Goal: Information Seeking & Learning: Learn about a topic

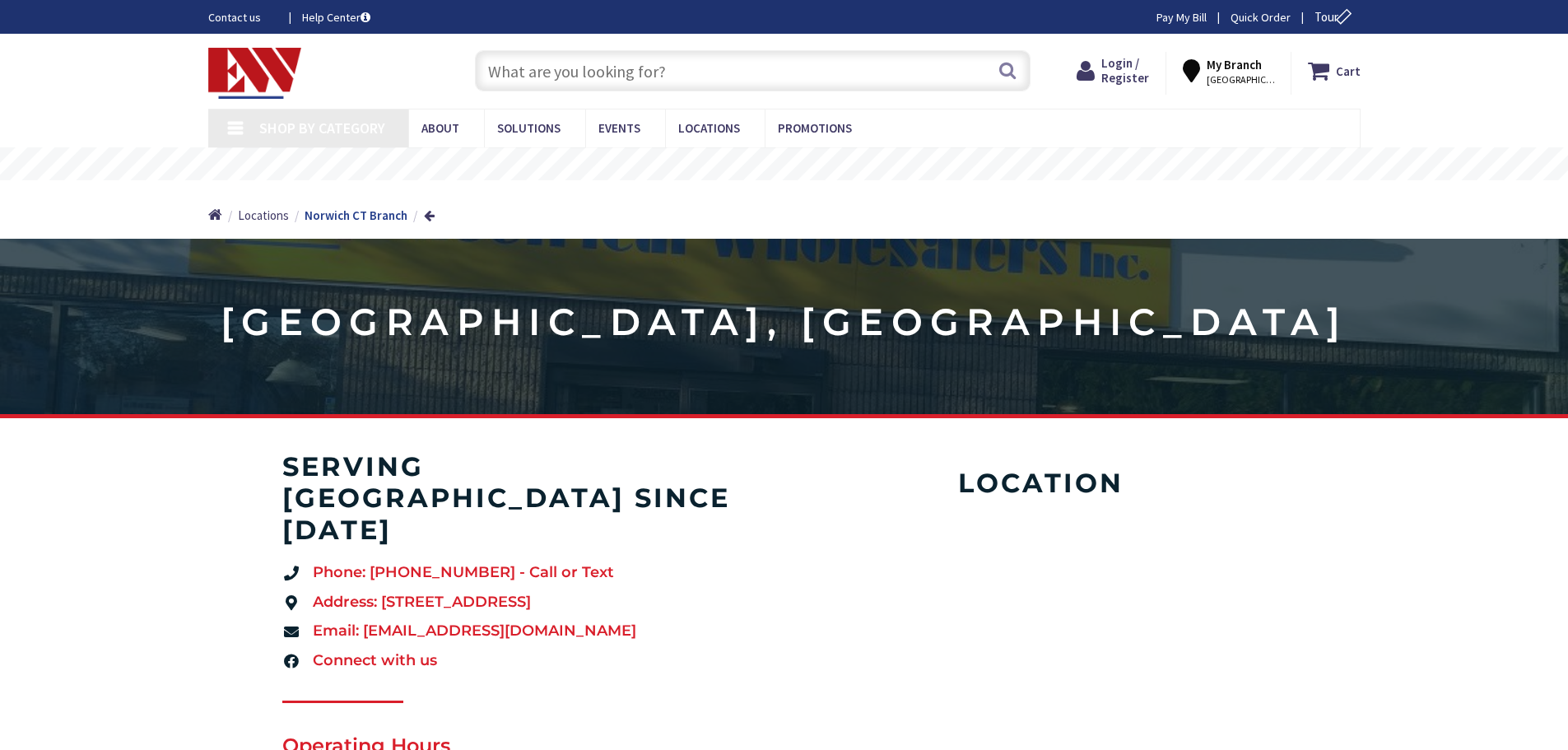
type input "[PERSON_NAME], [PERSON_NAME][GEOGRAPHIC_DATA], [GEOGRAPHIC_DATA]"
click at [616, 72] on input "text" at bounding box center [753, 70] width 556 height 41
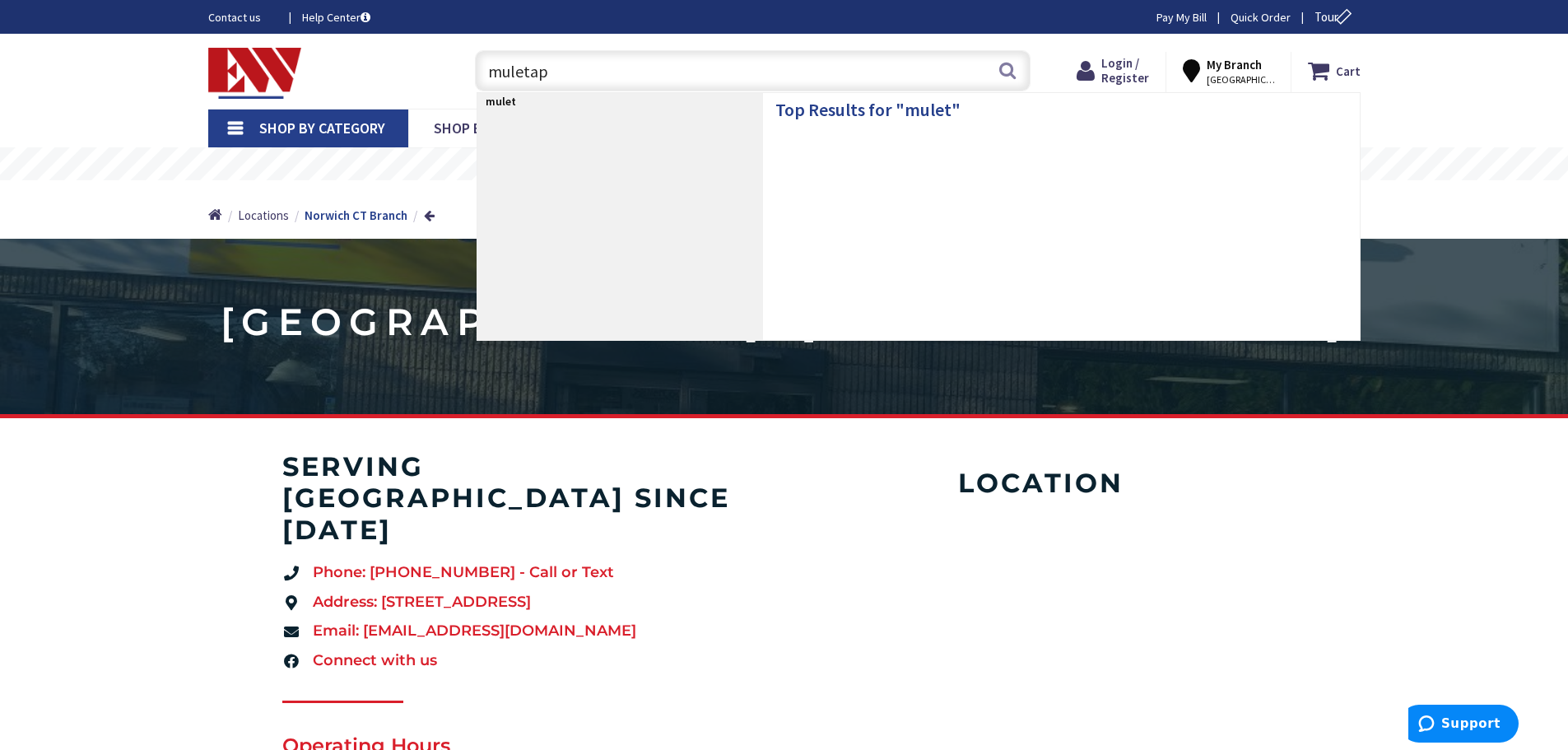
type input "muletape"
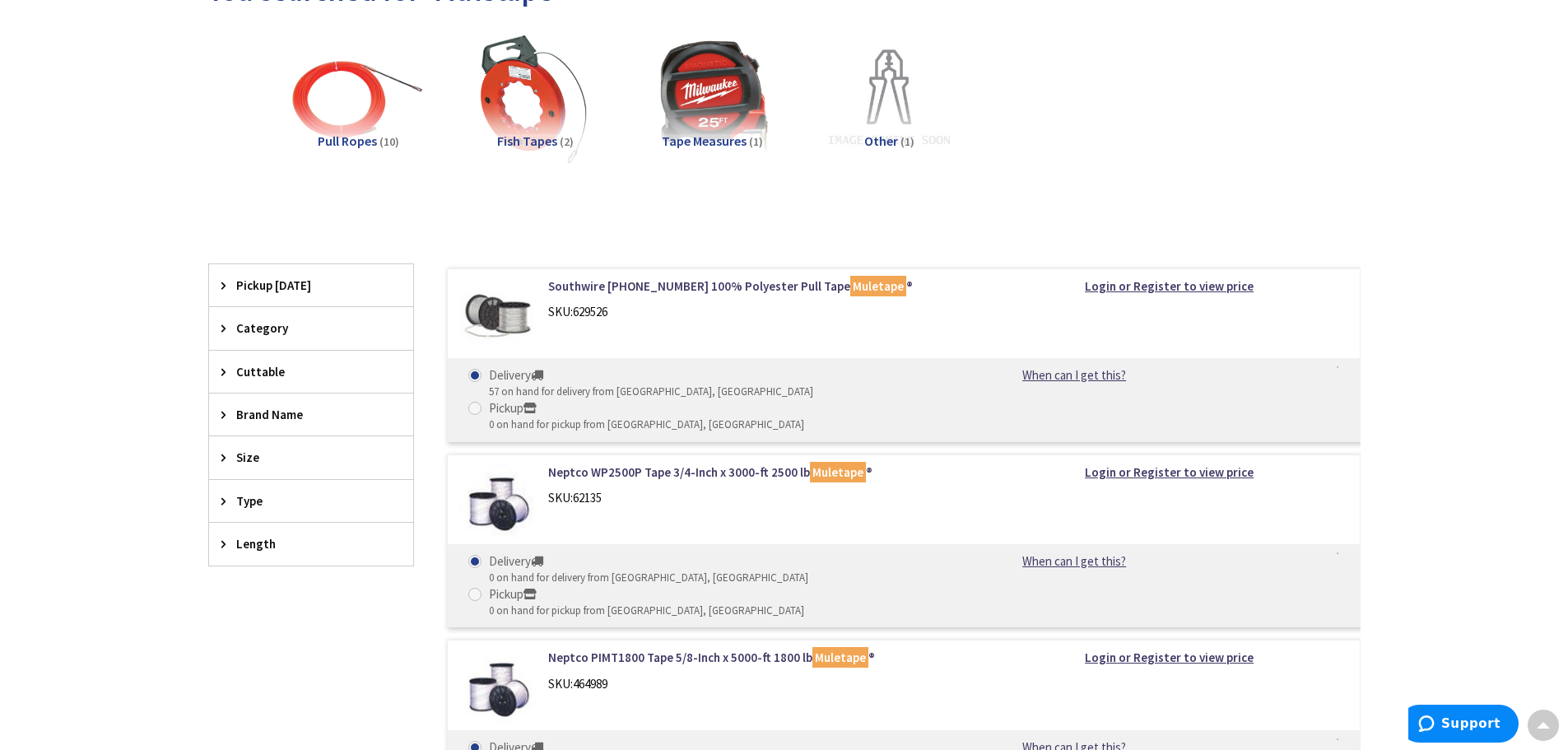
scroll to position [247, 0]
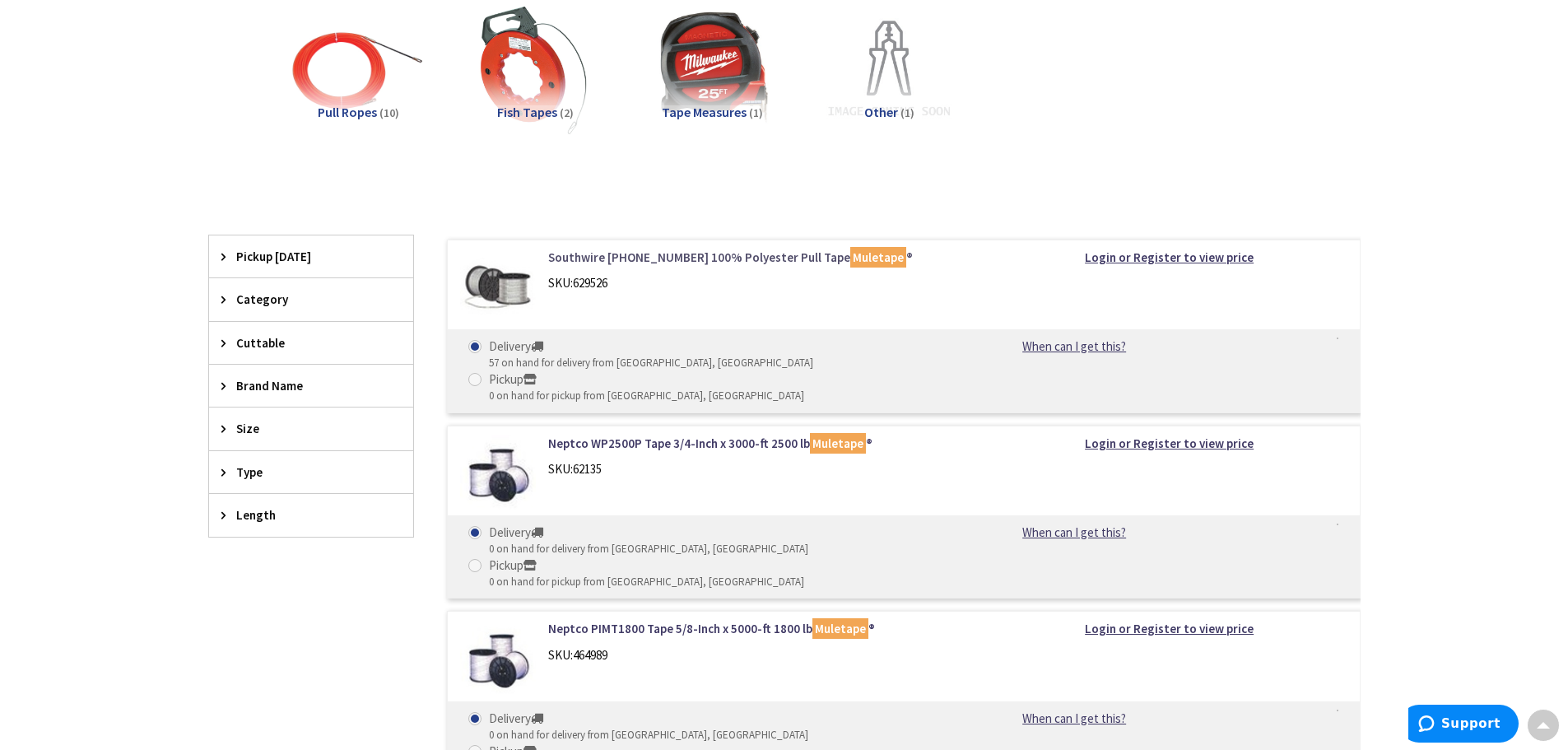
click at [666, 255] on link "Southwire 64-58-54-01 100% Polyester Pull Tape Muletape ®" at bounding box center [758, 257] width 419 height 18
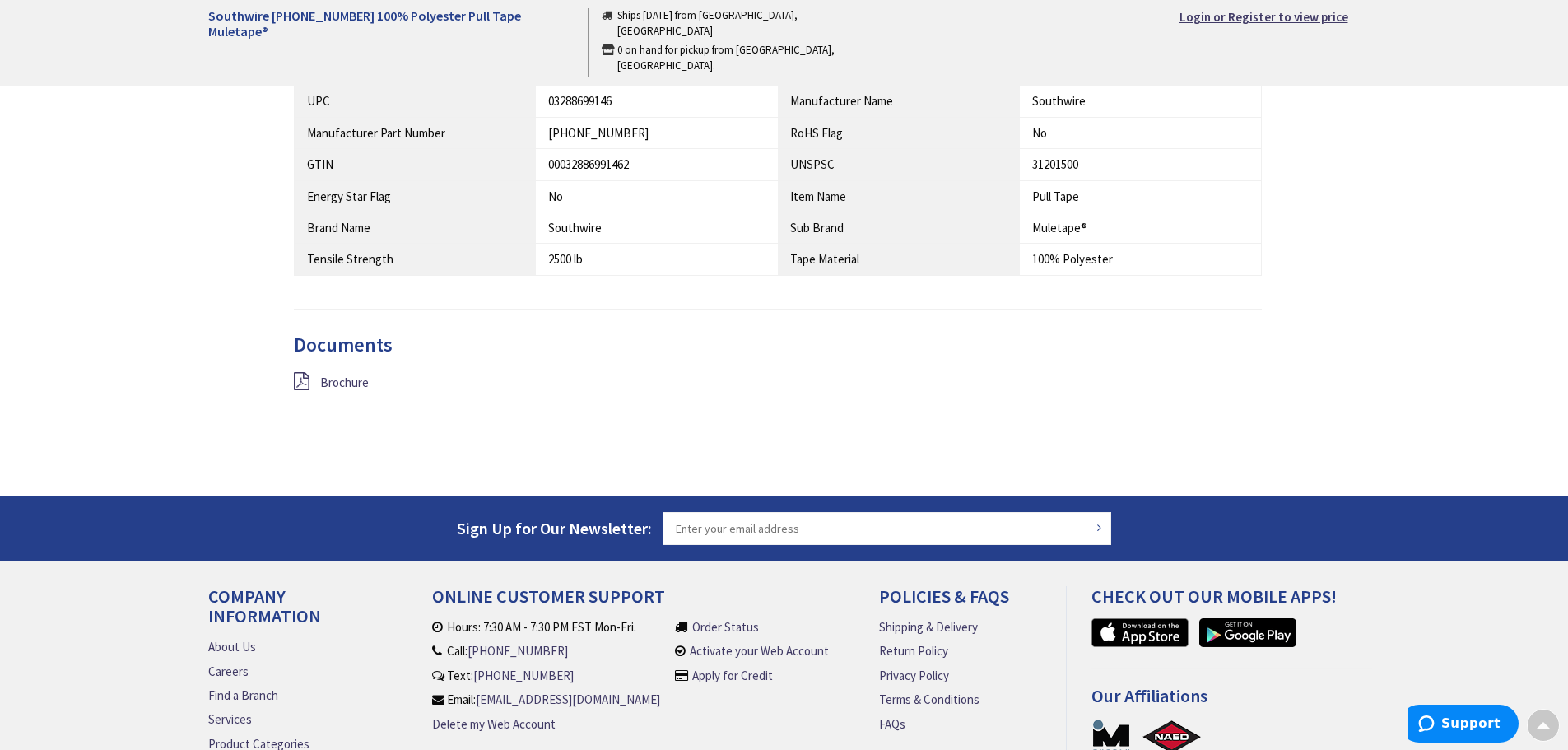
scroll to position [989, 0]
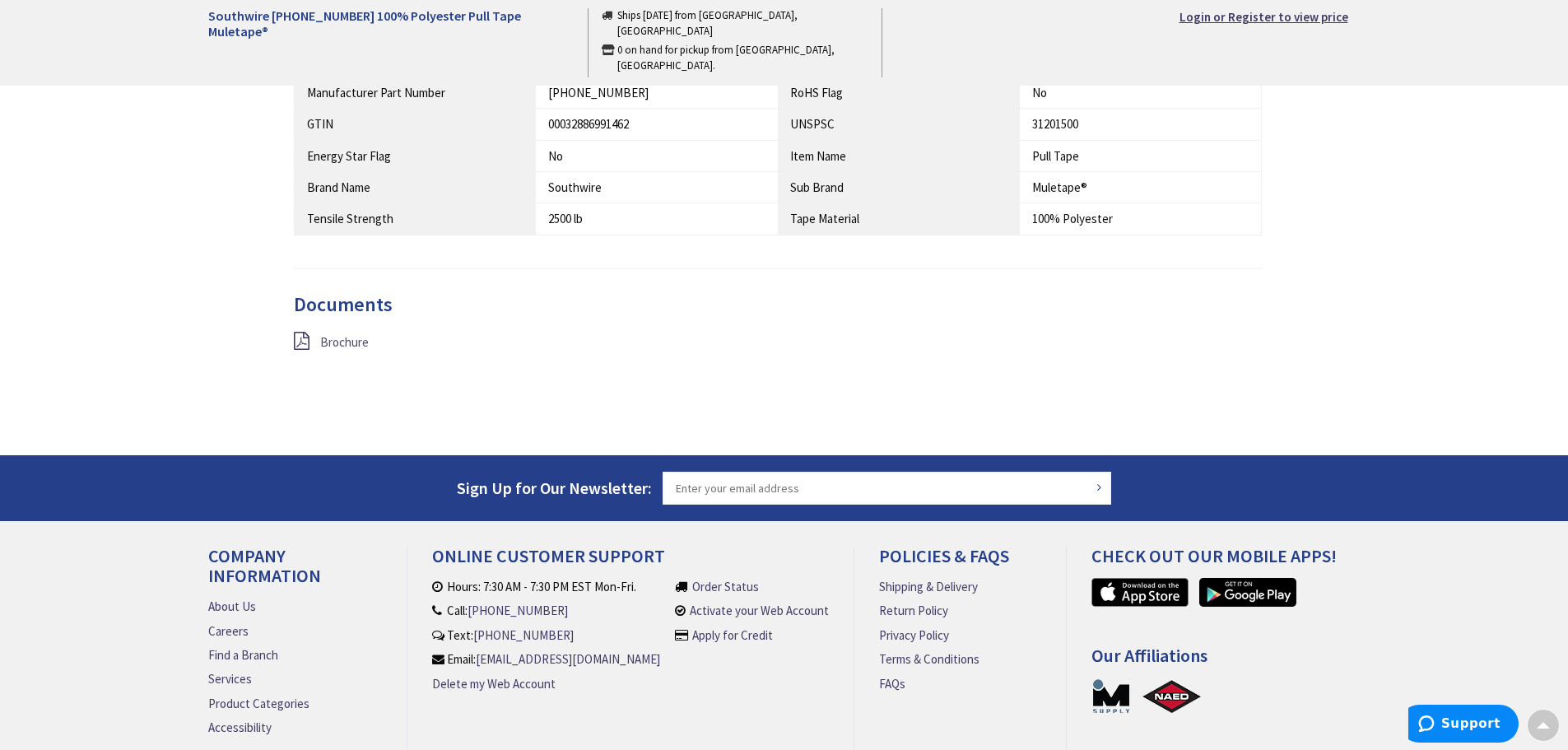
click at [356, 338] on span "Brochure" at bounding box center [345, 342] width 49 height 16
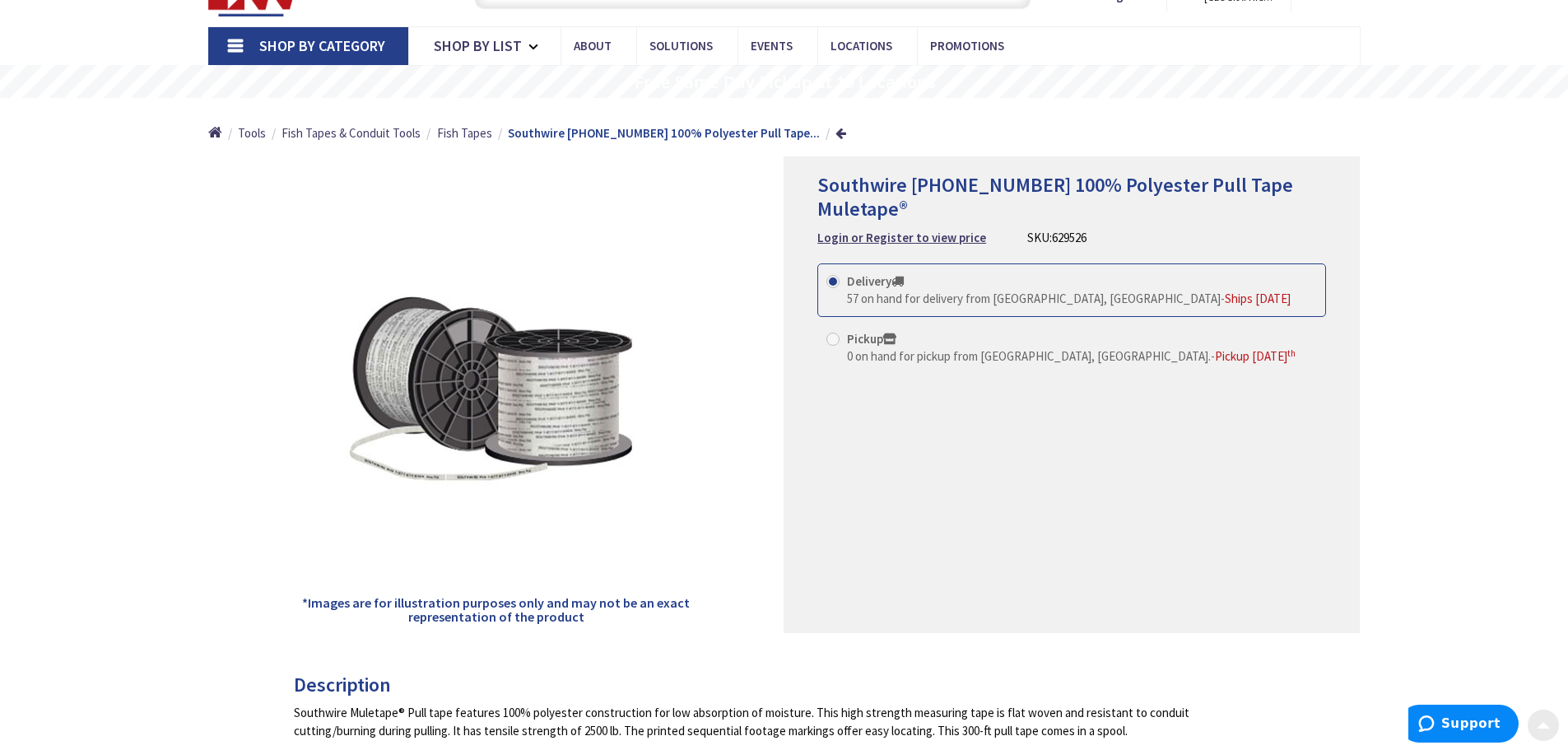
scroll to position [0, 0]
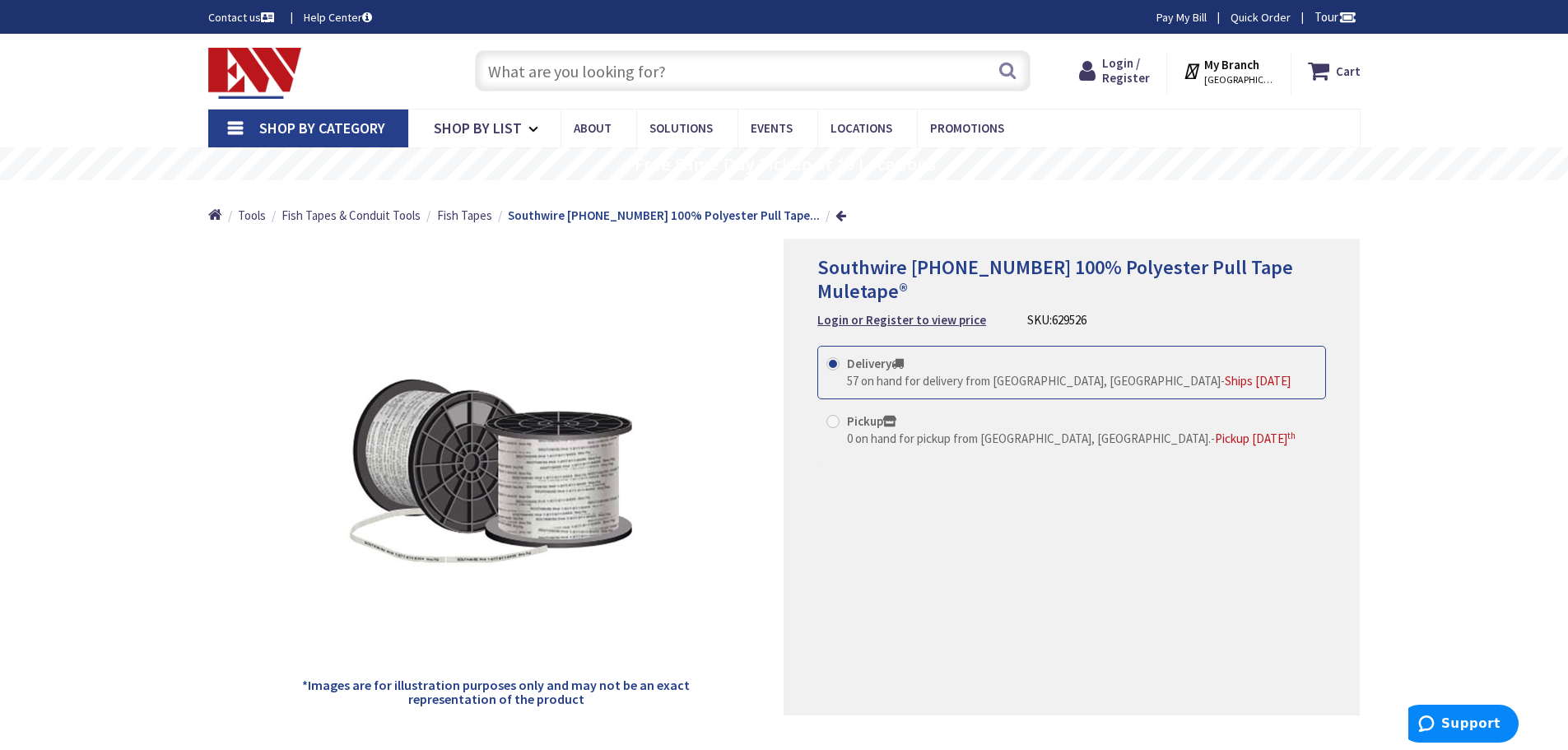
click at [588, 73] on input "text" at bounding box center [753, 70] width 556 height 41
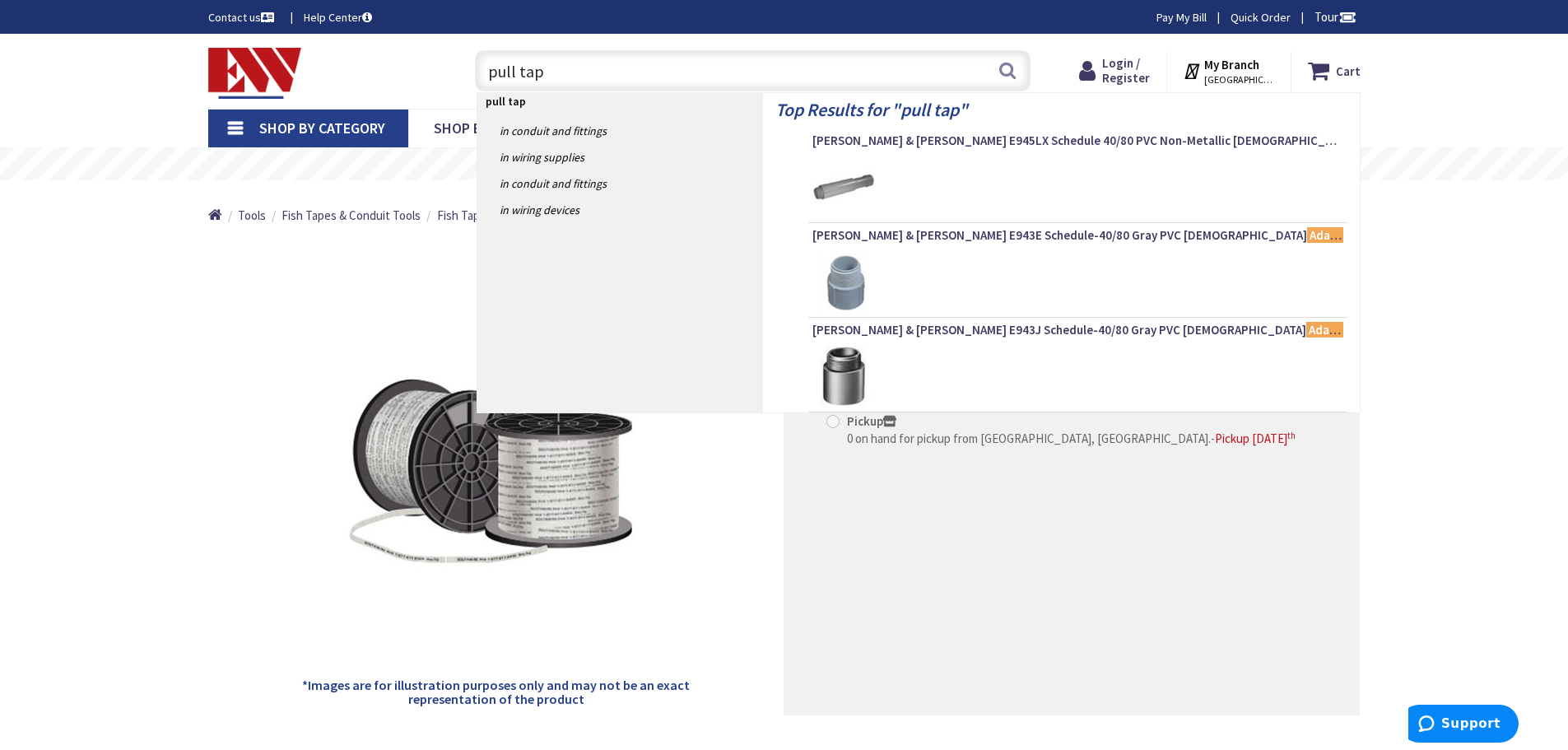
type input "pull tape"
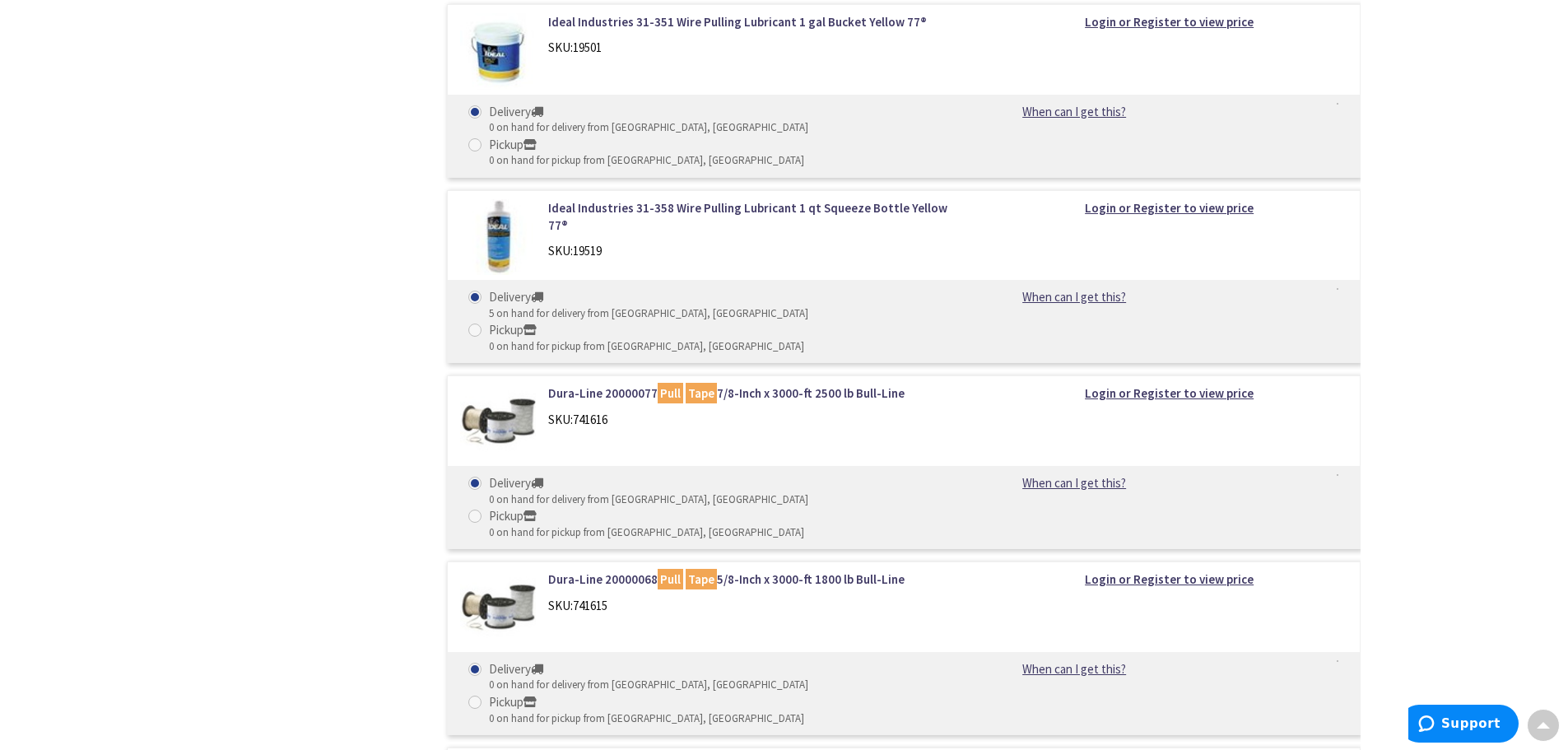
scroll to position [1565, 0]
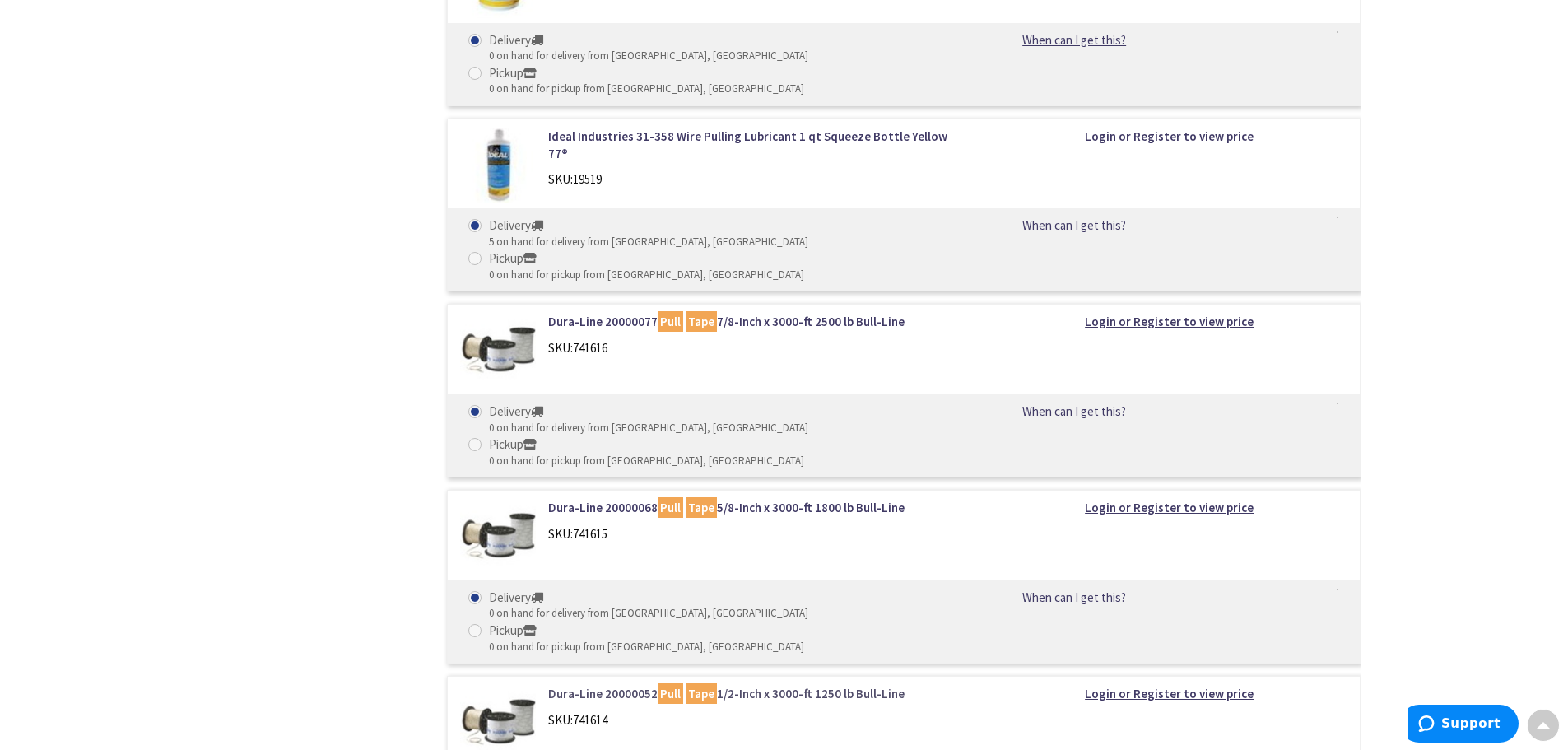
click at [634, 685] on link "Dura-Line 20000052 Pull Tape 1/2-Inch x 3000-ft 1250 lb Bull-Line" at bounding box center [758, 694] width 419 height 18
click at [532, 685] on img at bounding box center [499, 724] width 76 height 76
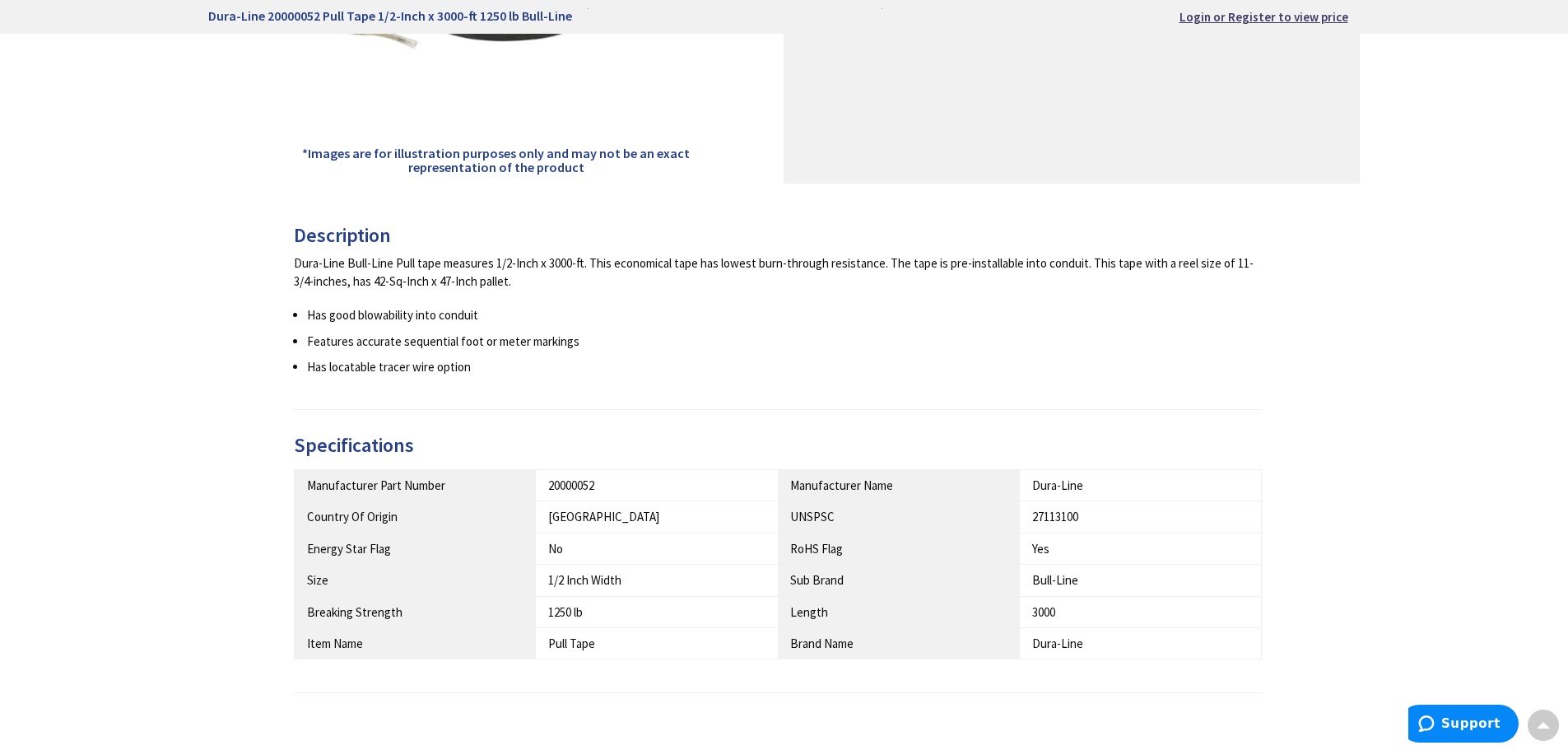
scroll to position [494, 0]
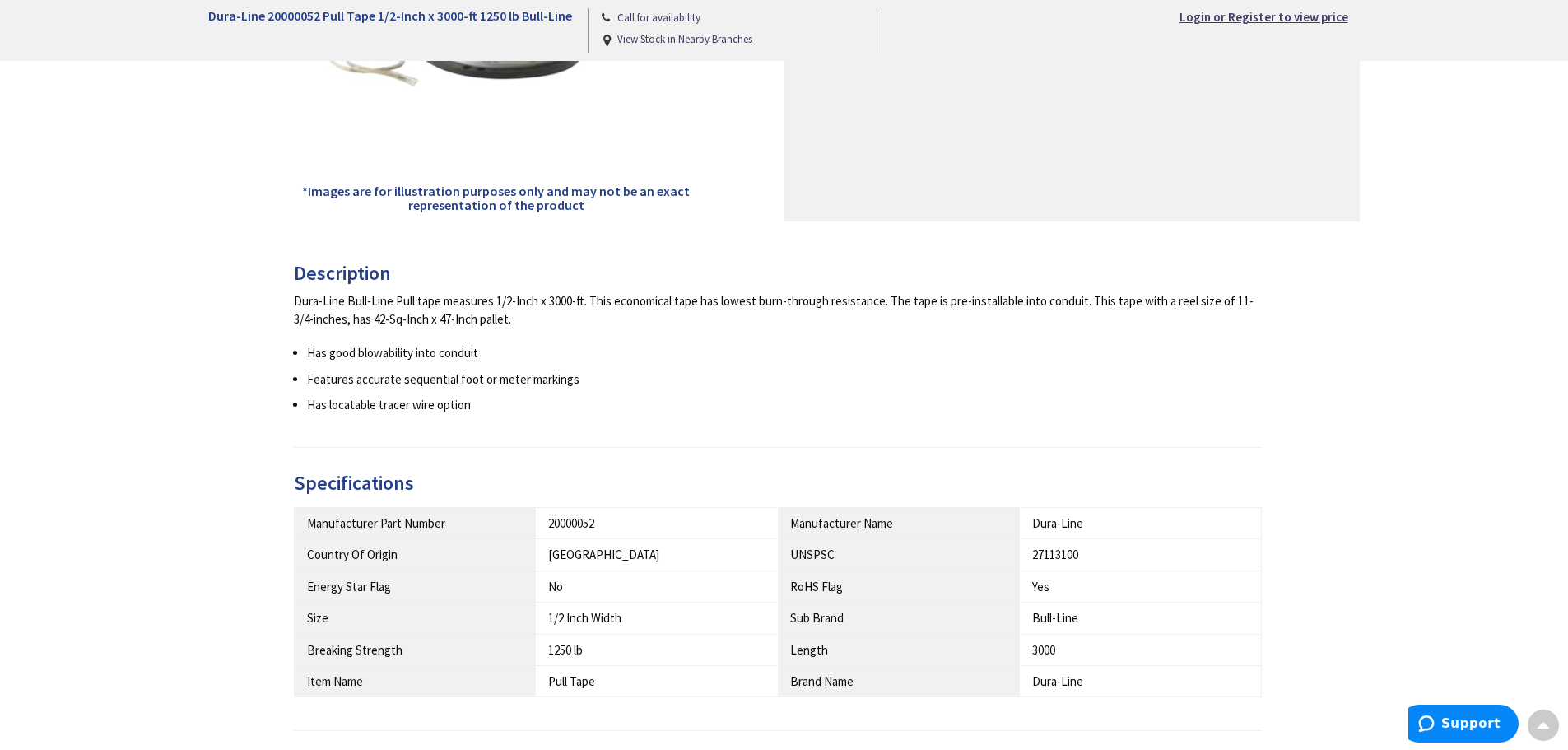
click at [518, 394] on ul "Has good blowability into conduit Features accurate sequential foot or meter ma…" at bounding box center [778, 378] width 969 height 69
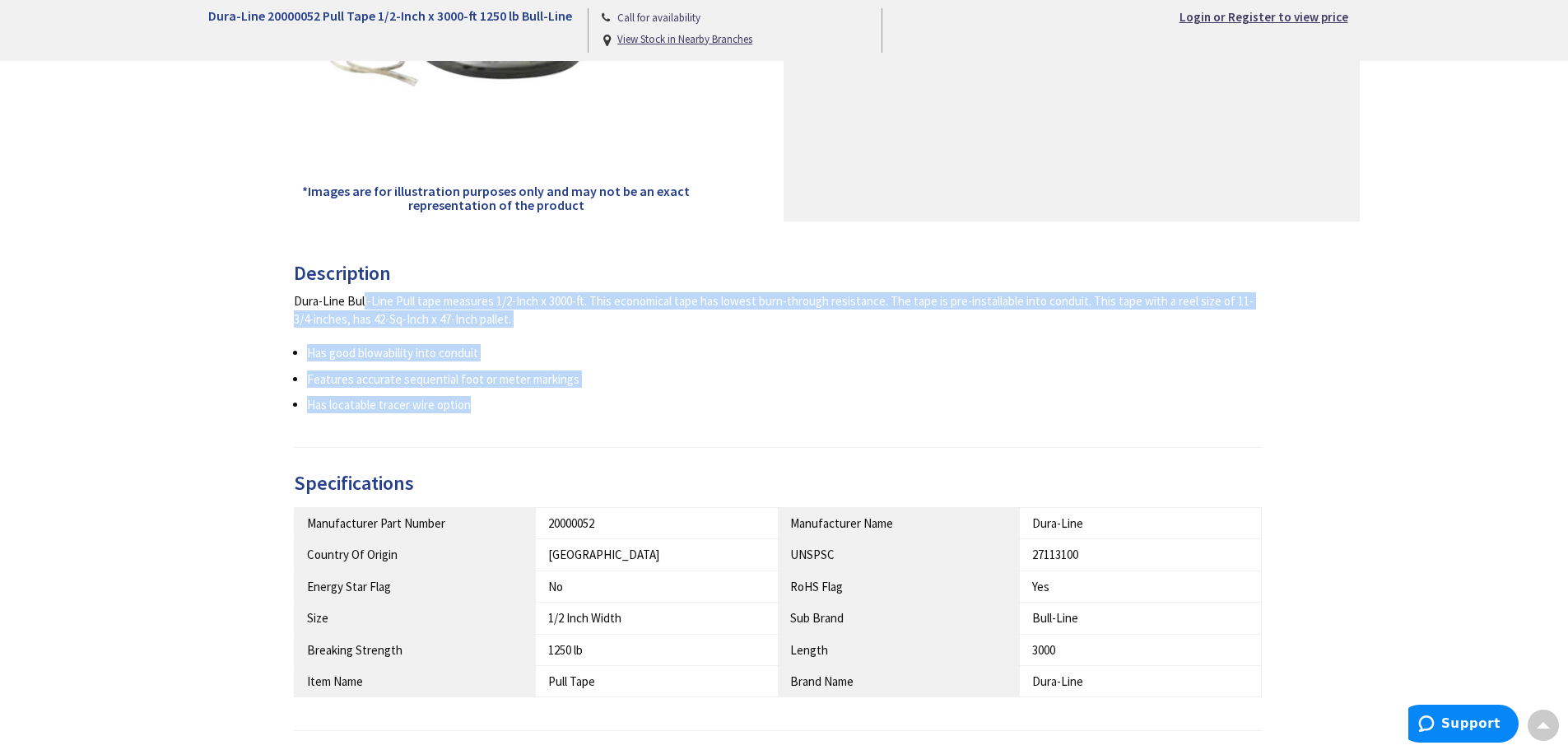
drag, startPoint x: 499, startPoint y: 396, endPoint x: 295, endPoint y: 293, distance: 228.5
click at [295, 293] on div "Dura-Line Bull-Line Pull tape measures 1/2-Inch x 3000-ft. This economical tape…" at bounding box center [778, 353] width 969 height 121
click at [487, 402] on li "Has locatable tracer wire option" at bounding box center [785, 405] width 956 height 18
click at [482, 409] on li "Has locatable tracer wire option" at bounding box center [785, 405] width 956 height 18
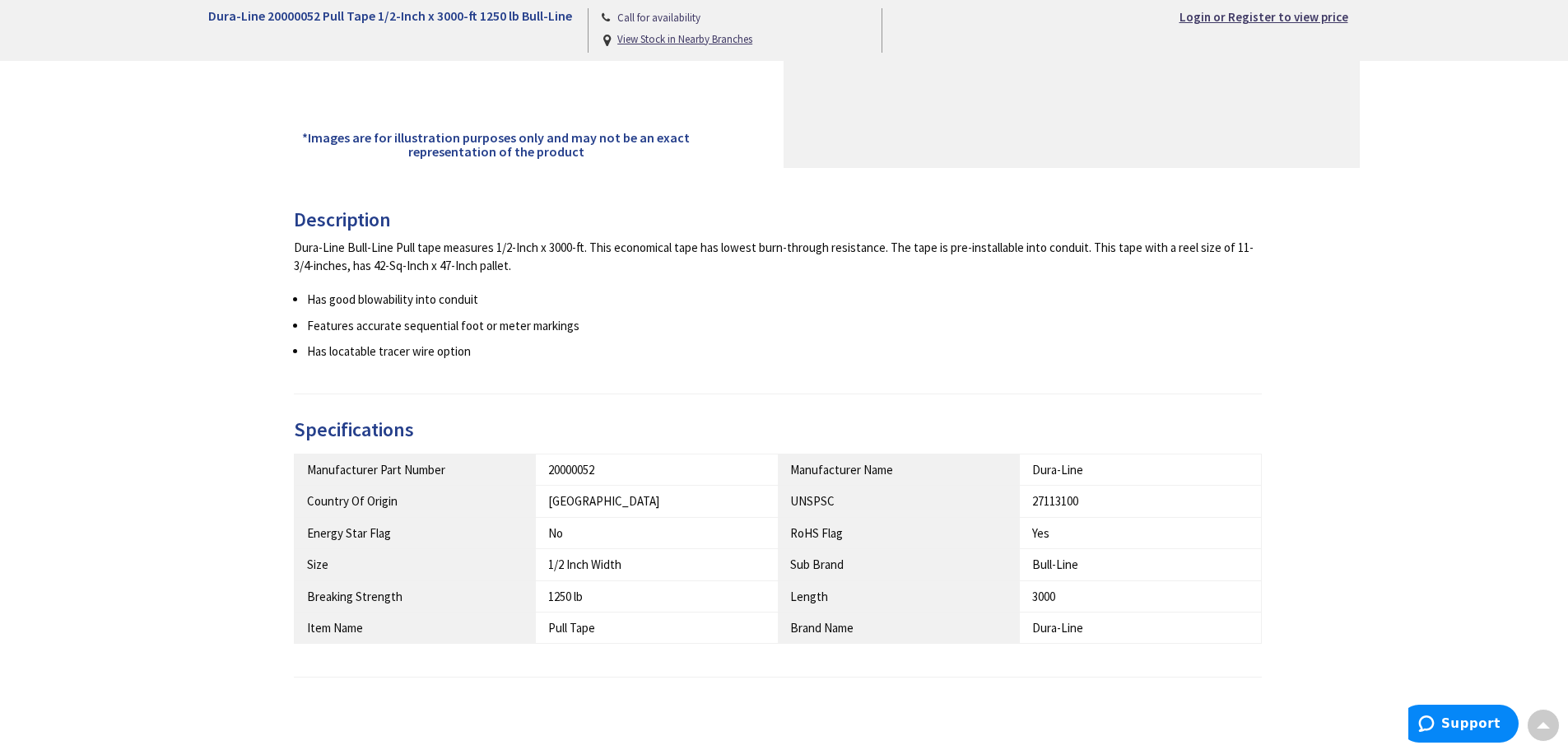
scroll to position [577, 0]
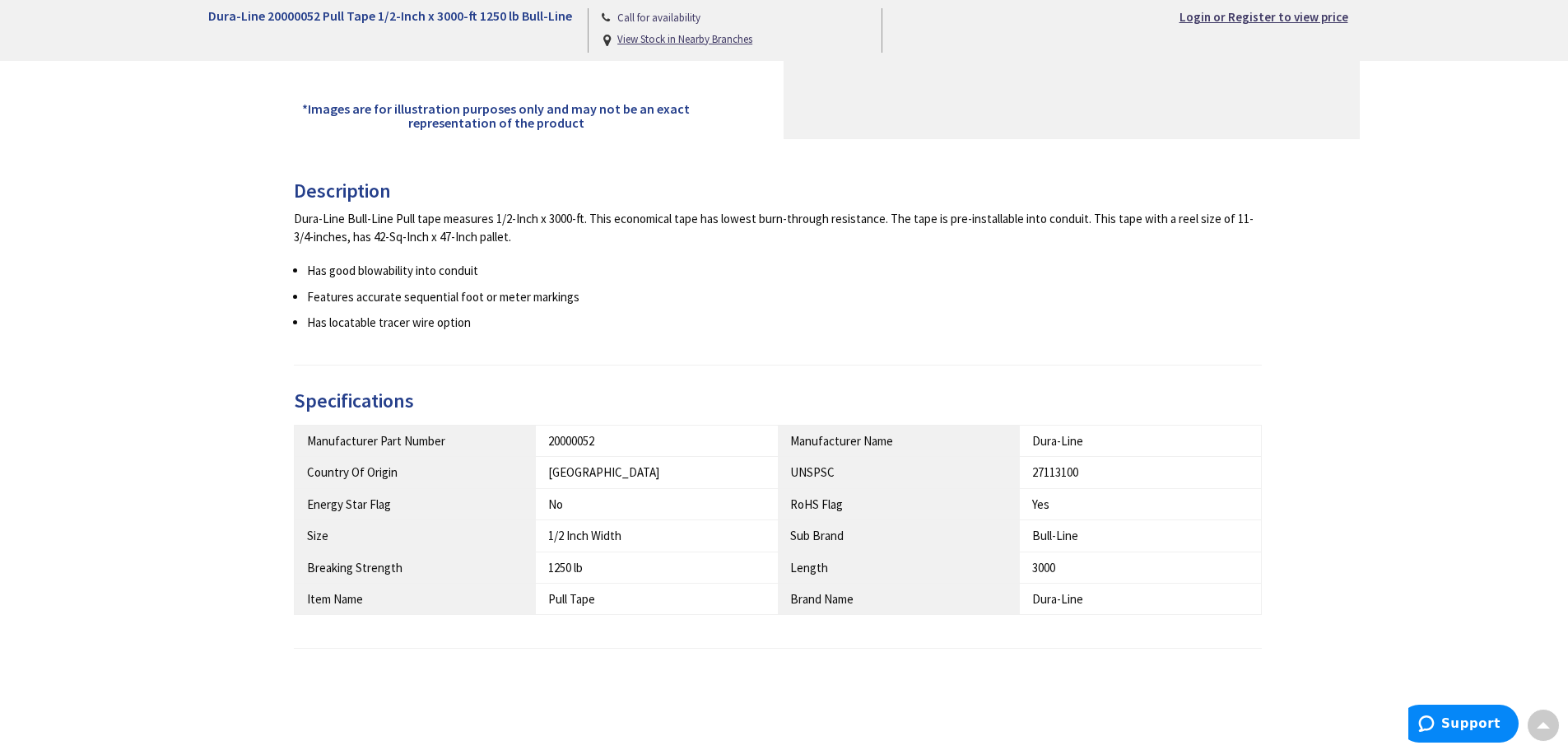
click at [485, 325] on li "Has locatable tracer wire option" at bounding box center [785, 323] width 956 height 18
click at [629, 267] on li "Has good blowability into conduit" at bounding box center [785, 271] width 956 height 18
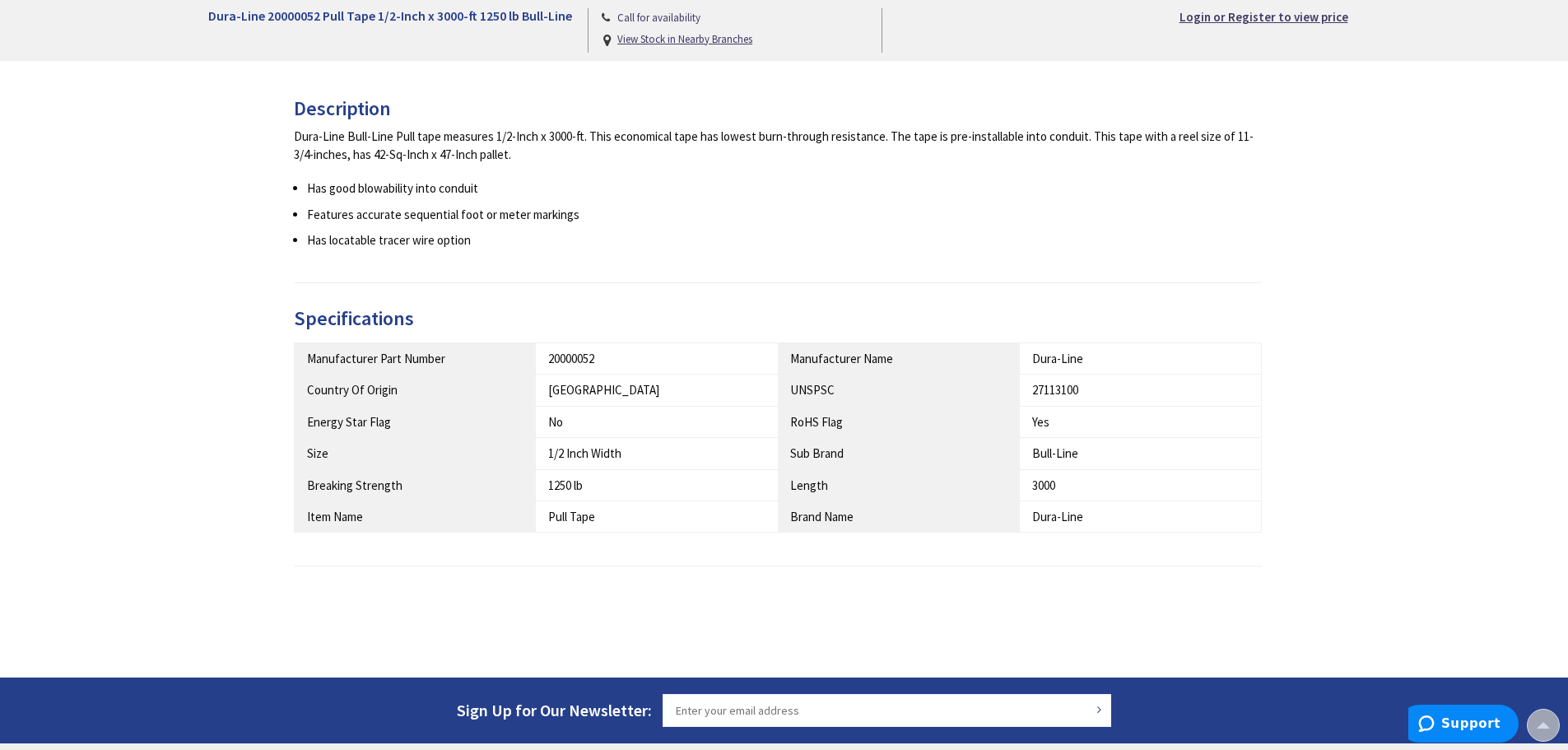
click at [588, 485] on div "1250 lb" at bounding box center [657, 486] width 217 height 18
click at [587, 487] on div "1250 lb" at bounding box center [657, 486] width 217 height 18
click at [610, 489] on div "1250 lb" at bounding box center [657, 486] width 217 height 18
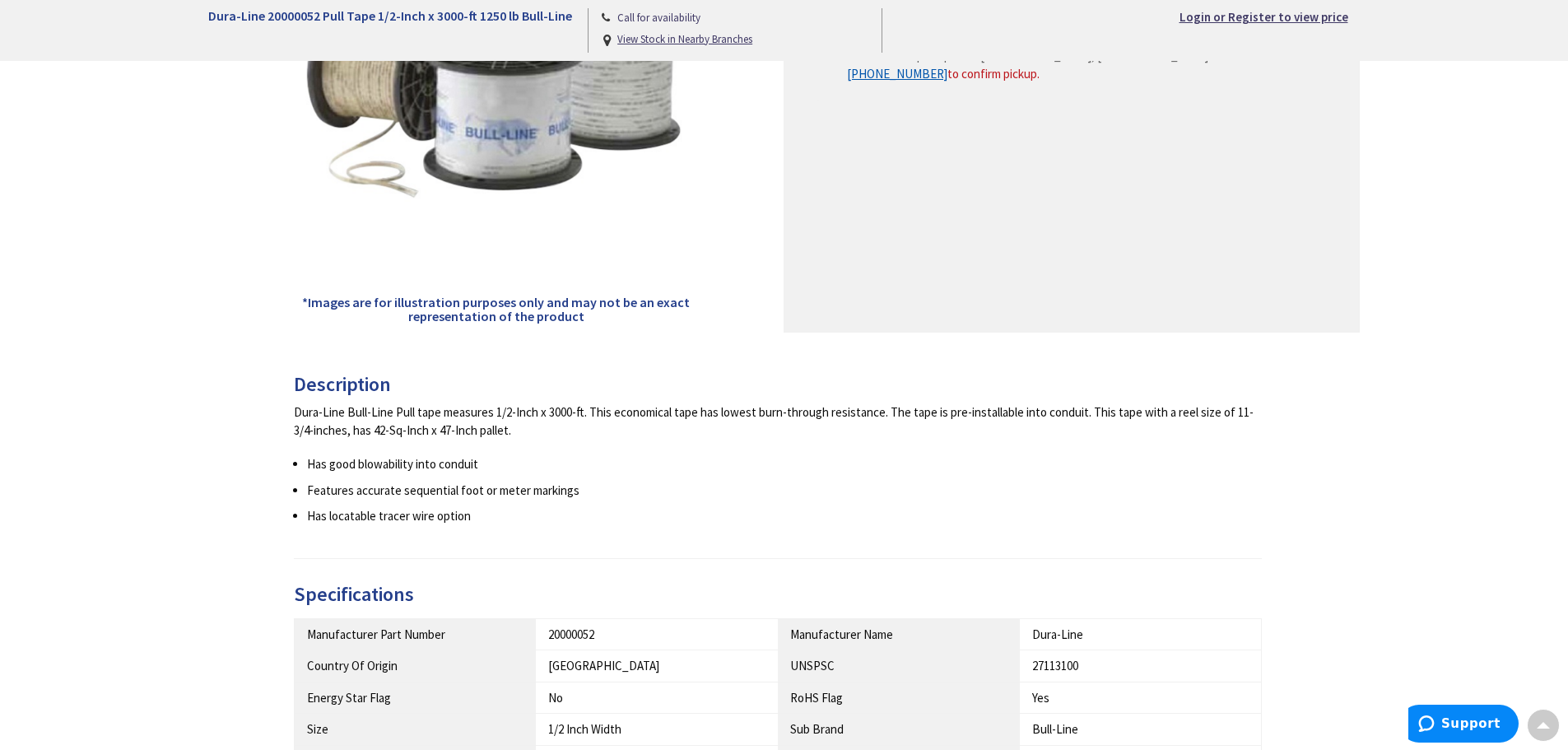
scroll to position [412, 0]
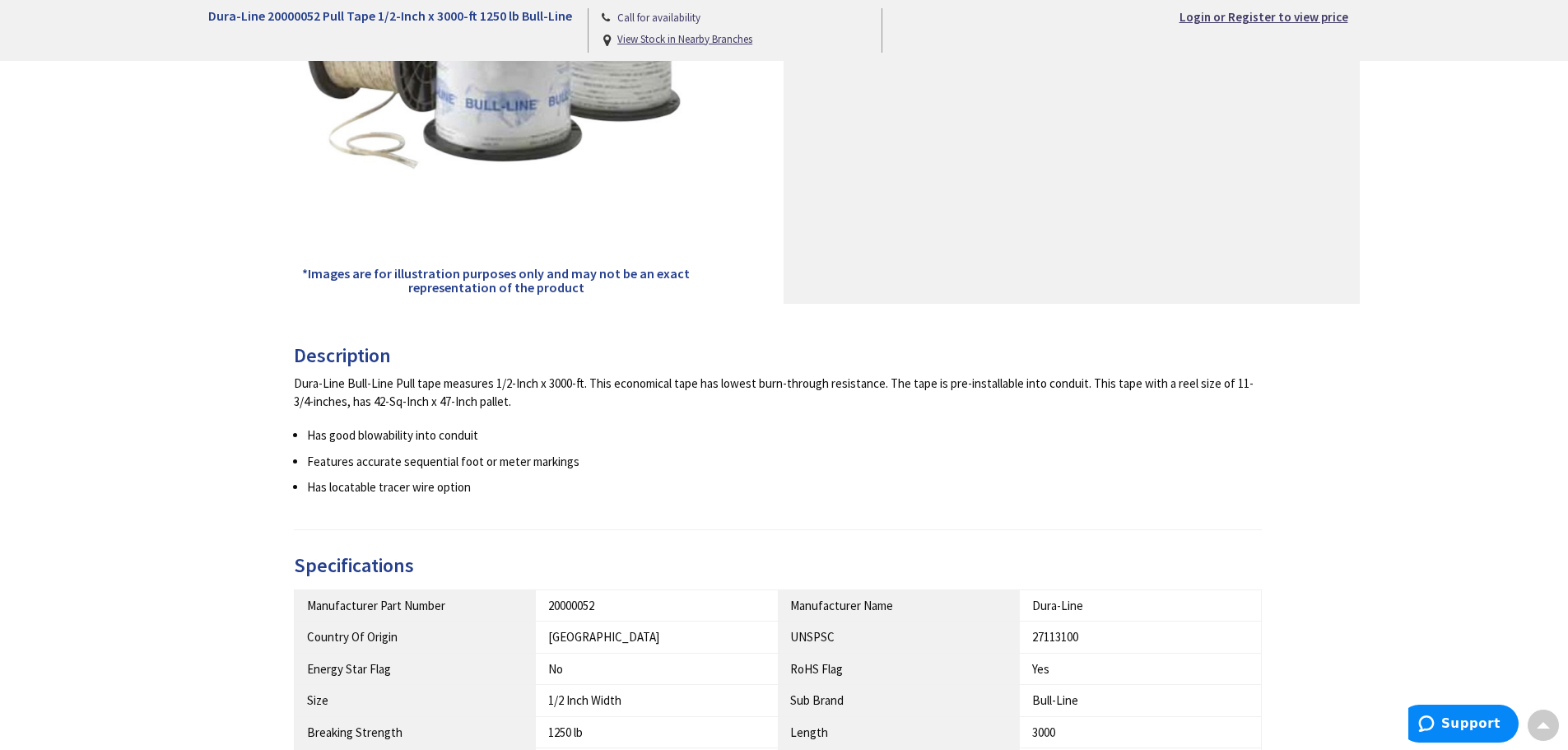
click at [541, 405] on div "Dura-Line Bull-Line Pull tape measures 1/2-Inch x 3000-ft. This economical tape…" at bounding box center [778, 392] width 969 height 35
drag, startPoint x: 509, startPoint y: 500, endPoint x: 491, endPoint y: 494, distance: 19.0
click at [507, 500] on div "Description Dura-Line Bull-Line Pull tape measures 1/2-Inch x 3000-ft. This eco…" at bounding box center [778, 438] width 969 height 186
click at [477, 493] on li "Has locatable tracer wire option" at bounding box center [785, 487] width 956 height 18
click at [478, 490] on li "Has locatable tracer wire option" at bounding box center [785, 487] width 956 height 18
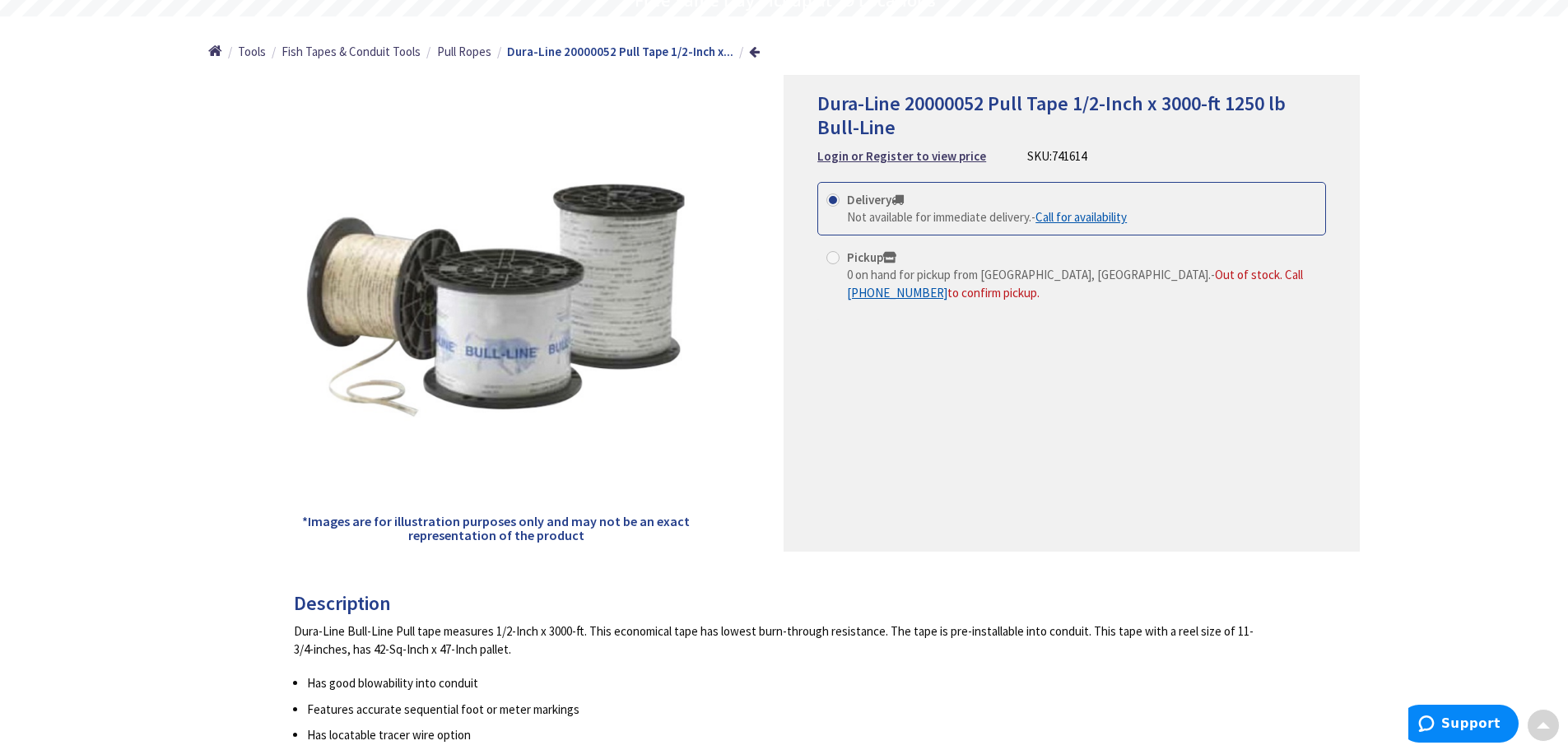
scroll to position [0, 0]
